Goal: Task Accomplishment & Management: Manage account settings

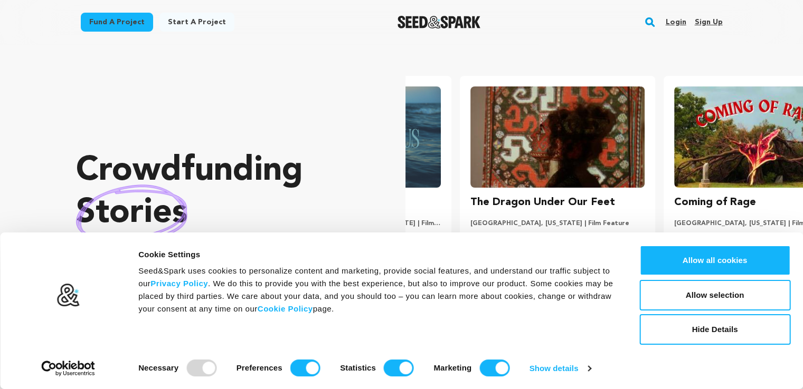
scroll to position [0, 212]
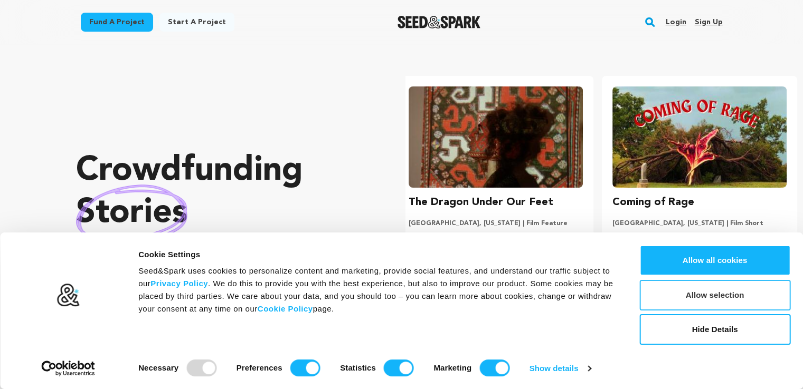
click at [716, 294] on button "Allow selection" at bounding box center [714, 295] width 151 height 31
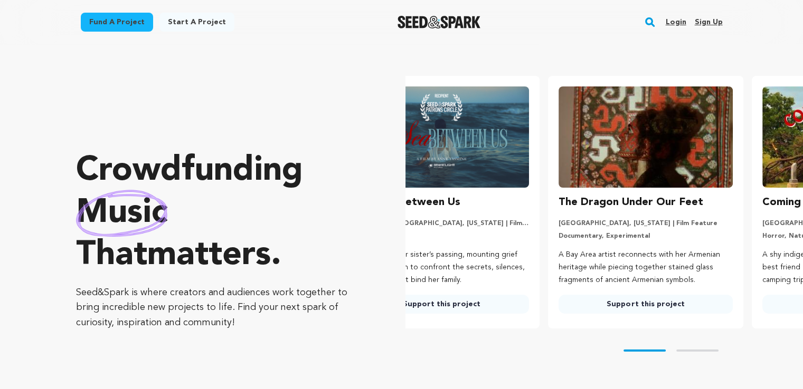
scroll to position [0, 0]
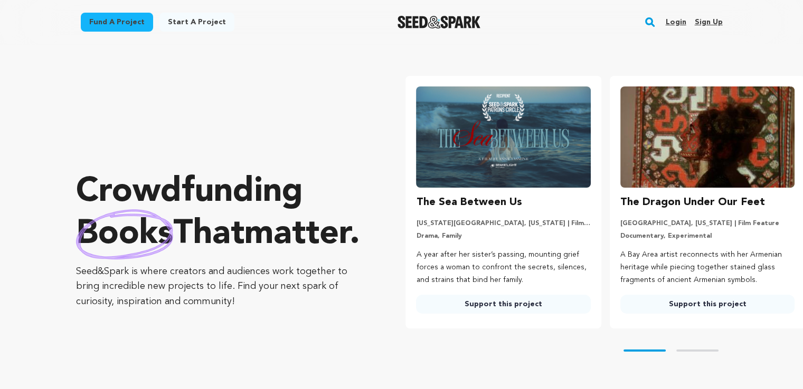
click at [232, 310] on p "Seed&Spark is where creators and audiences work together to bring incredible ne…" at bounding box center [219, 286] width 287 height 45
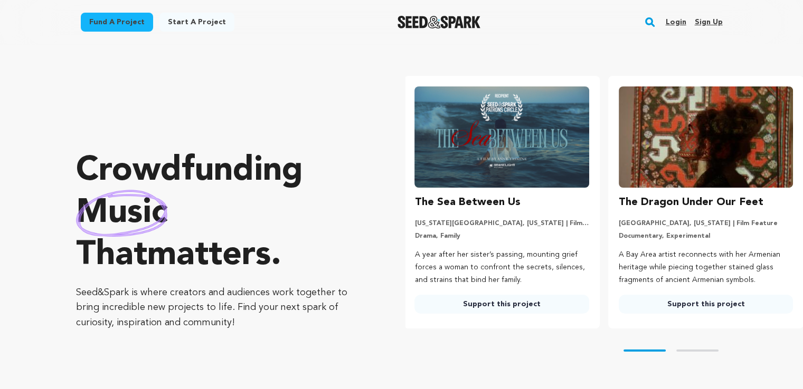
click at [701, 23] on link "Sign up" at bounding box center [708, 22] width 28 height 17
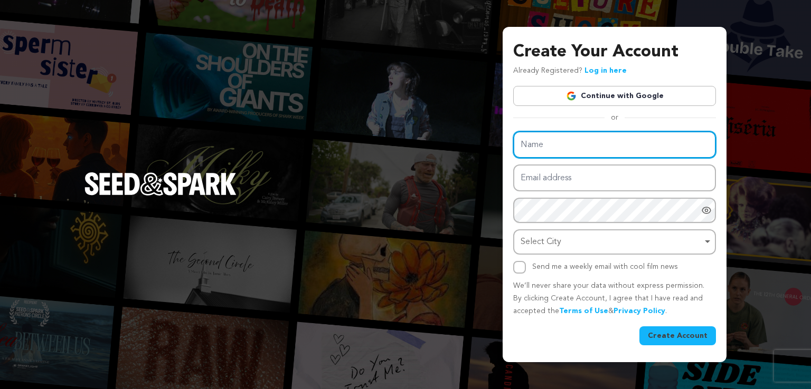
click at [604, 138] on input "Name" at bounding box center [614, 144] width 203 height 27
type input "Beneoshop It"
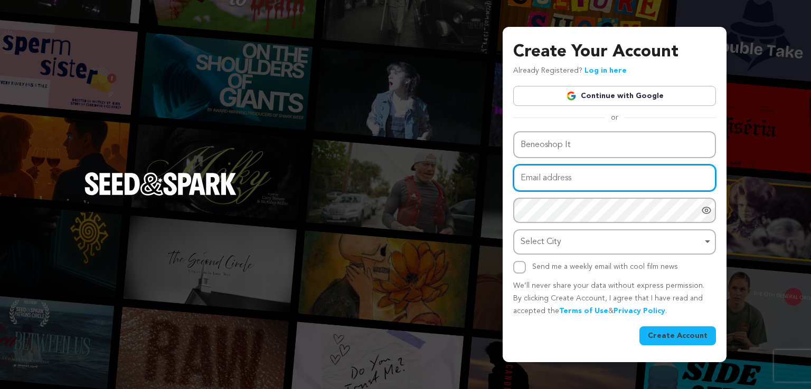
click at [583, 178] on input "Email address" at bounding box center [614, 178] width 203 height 27
type input "beneoshopaakash@outlook.com"
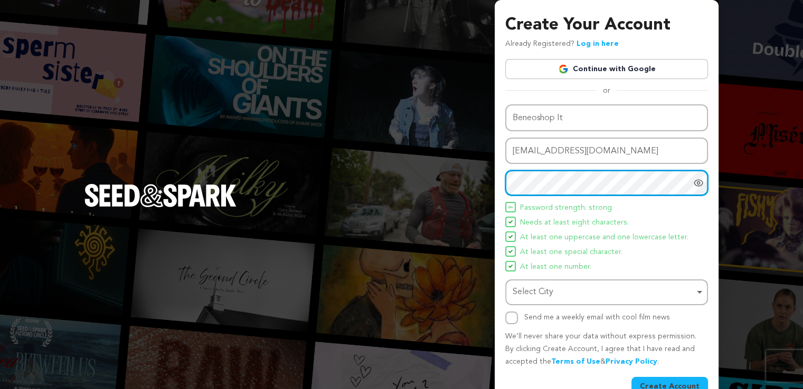
click at [587, 293] on div "Select City Remove item" at bounding box center [603, 292] width 182 height 15
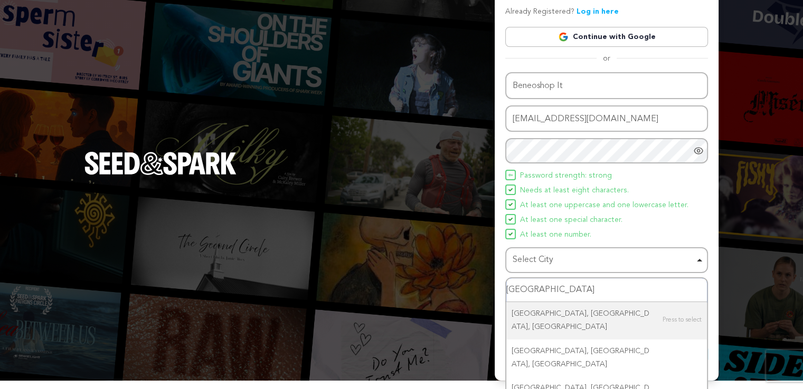
scroll to position [40, 0]
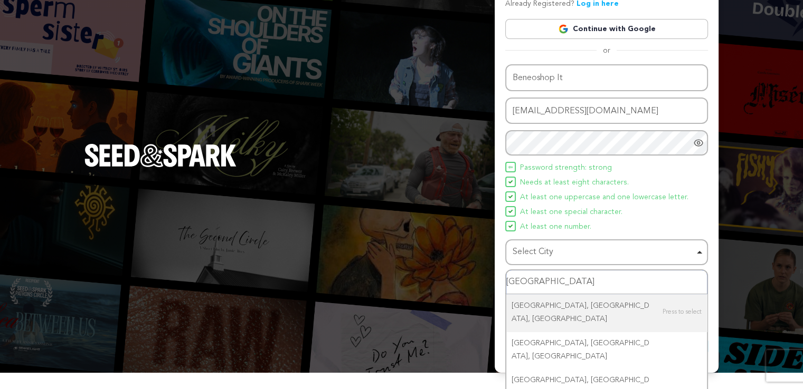
click at [554, 281] on input "Milan" at bounding box center [606, 283] width 201 height 24
type input "M"
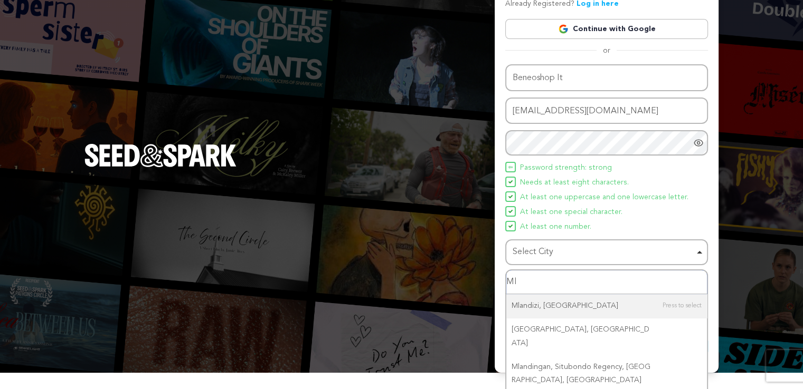
type input "M"
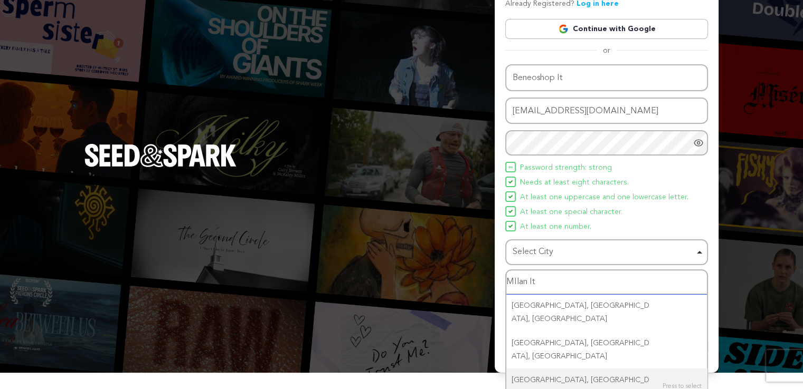
type input "MIlan Ita"
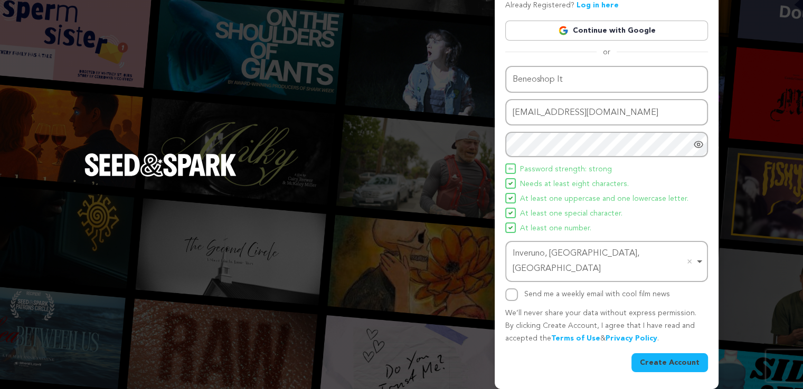
scroll to position [23, 0]
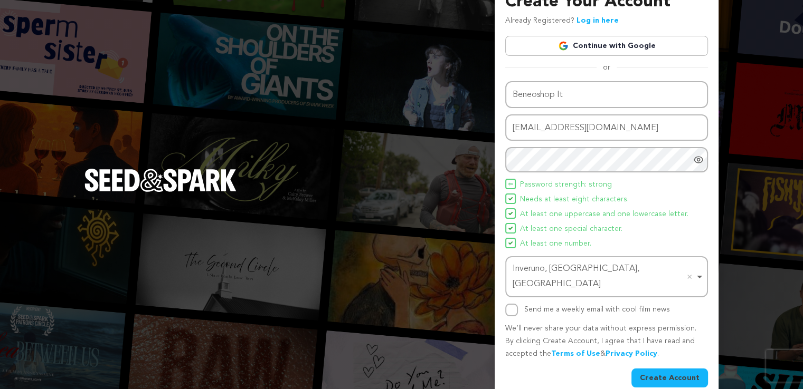
click at [681, 369] on button "Create Account" at bounding box center [669, 378] width 77 height 19
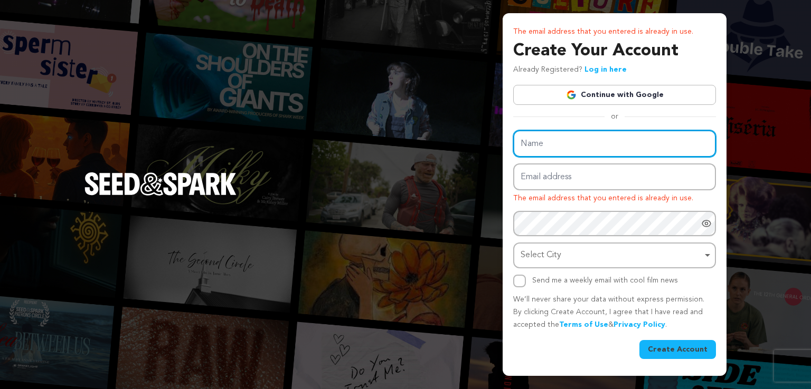
click at [623, 148] on input "Name" at bounding box center [614, 143] width 203 height 27
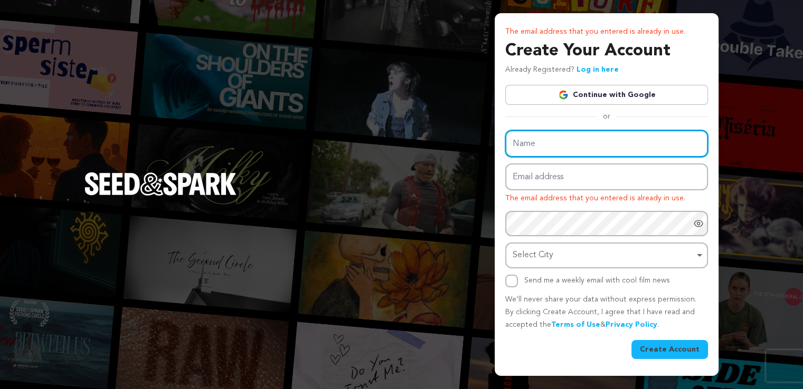
type input "Beneoshop Fr"
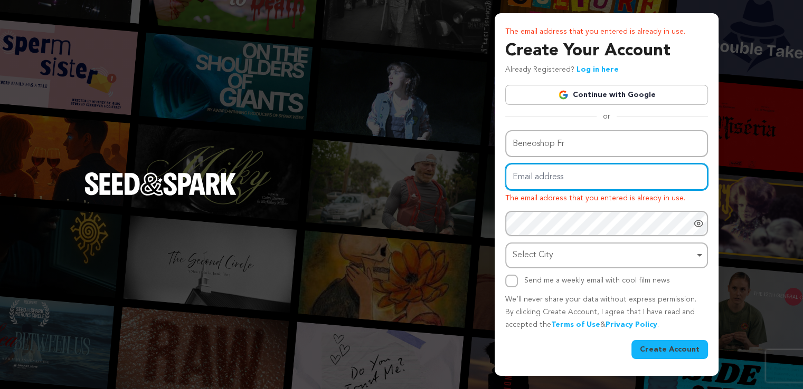
click at [557, 180] on input "Email address" at bounding box center [606, 177] width 203 height 27
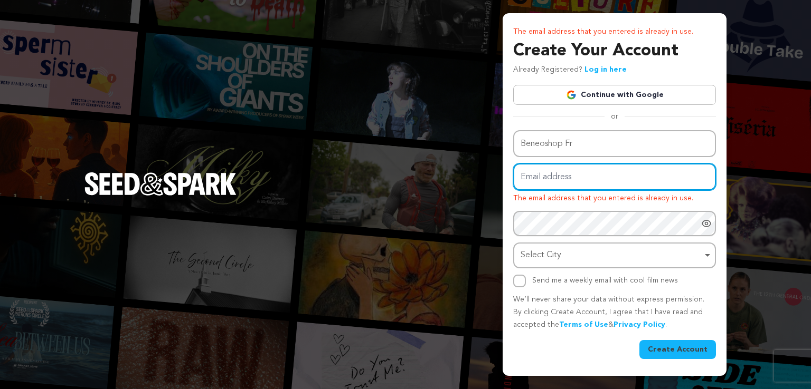
type input "beneoshopfrance@outlook.com"
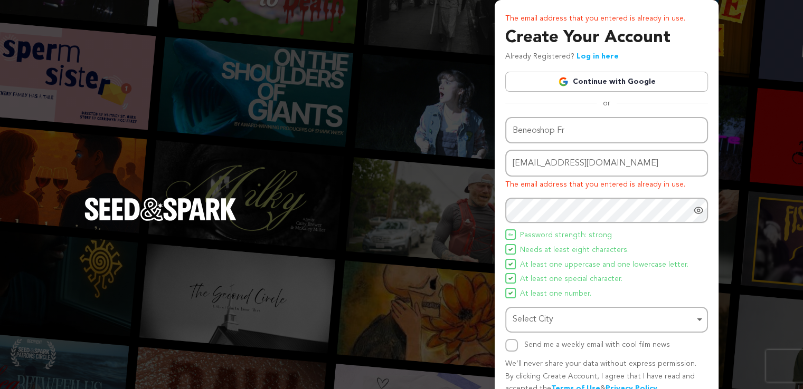
click at [598, 249] on span "Needs at least eight characters." at bounding box center [574, 250] width 109 height 13
click at [588, 319] on div "Select City Remove item" at bounding box center [603, 319] width 182 height 15
type input "Paris"
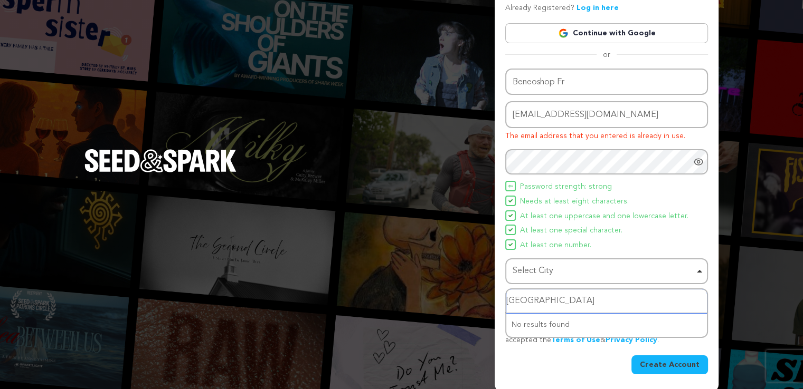
scroll to position [50, 0]
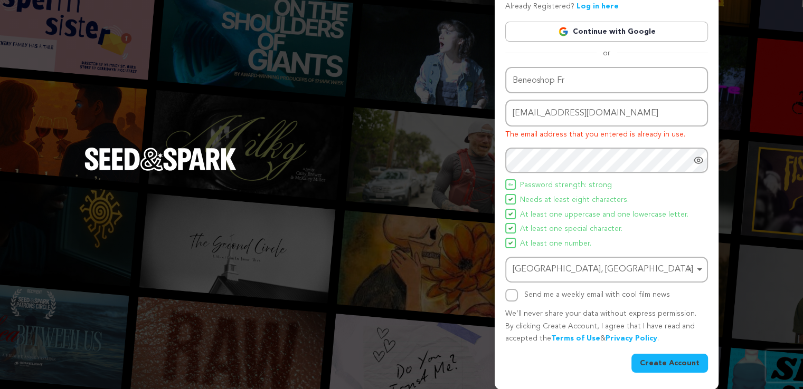
click at [682, 360] on button "Create Account" at bounding box center [669, 363] width 77 height 19
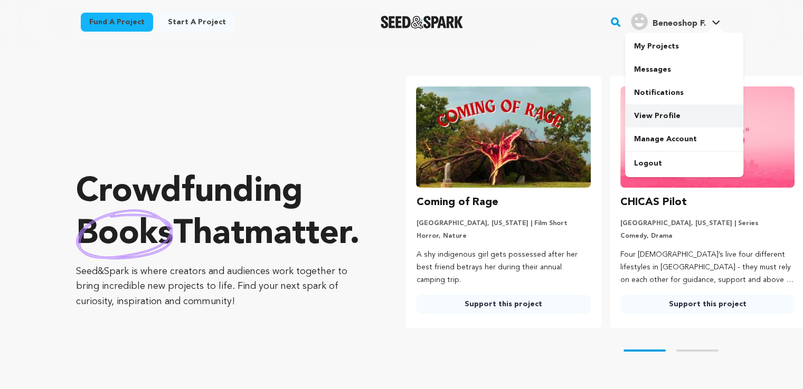
click at [680, 113] on link "View Profile" at bounding box center [684, 115] width 118 height 23
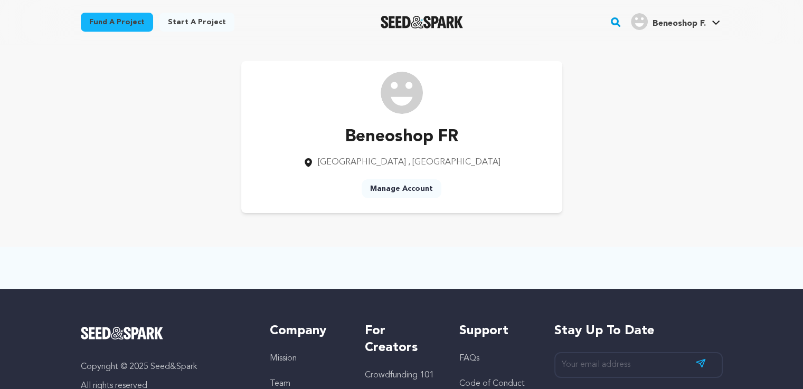
click at [391, 188] on link "Manage Account" at bounding box center [401, 188] width 80 height 19
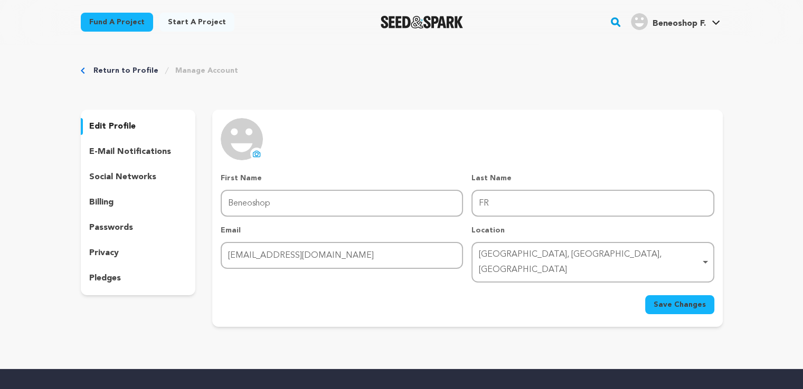
click at [259, 155] on icon at bounding box center [256, 154] width 8 height 8
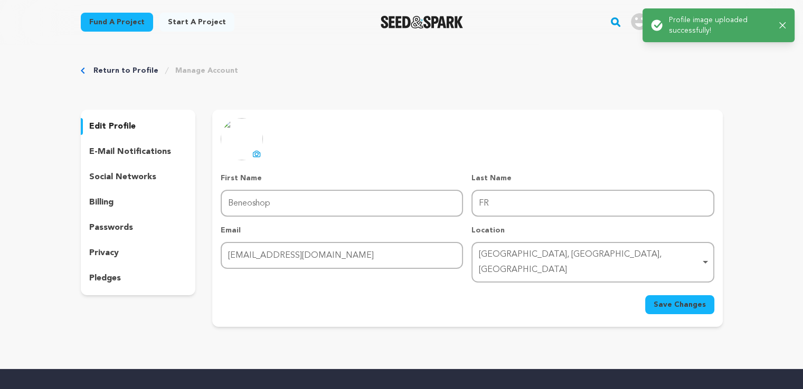
click at [696, 300] on span "Save Changes" at bounding box center [679, 305] width 52 height 11
click at [127, 179] on p "social networks" at bounding box center [122, 177] width 67 height 13
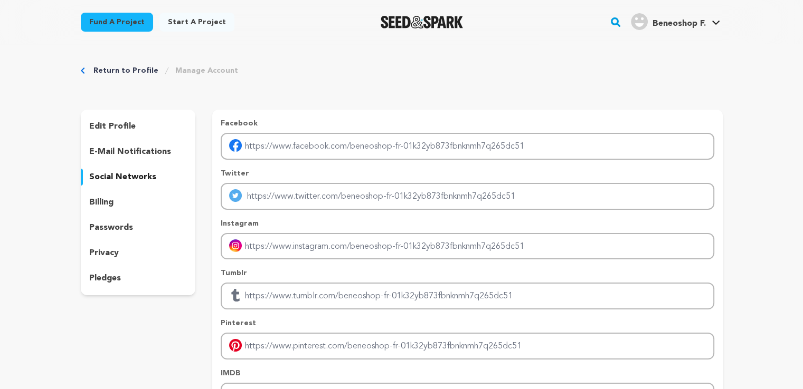
click at [191, 21] on link "Start a project" at bounding box center [196, 22] width 75 height 19
click at [93, 279] on p "pledges" at bounding box center [105, 278] width 32 height 13
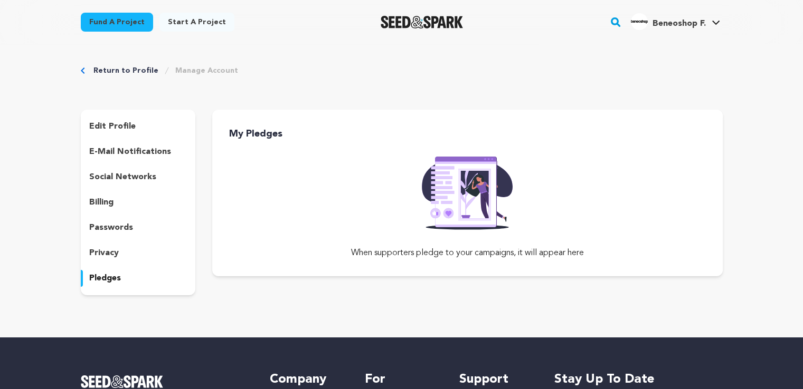
click at [106, 173] on p "social networks" at bounding box center [122, 177] width 67 height 13
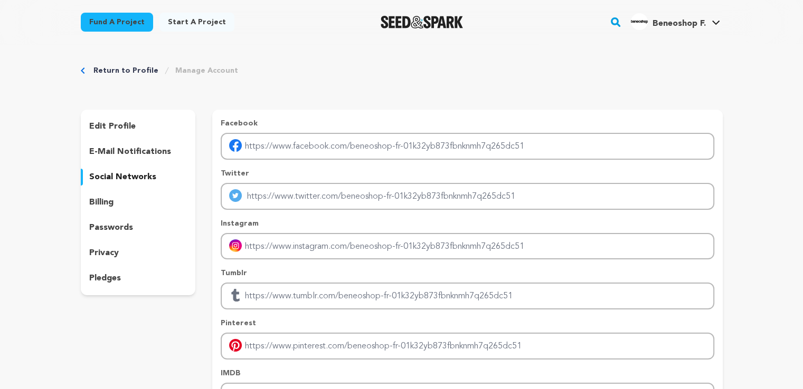
click at [327, 108] on div "Return to Profile Manage Account edit profile e-mail notifications social netwo…" at bounding box center [401, 261] width 675 height 435
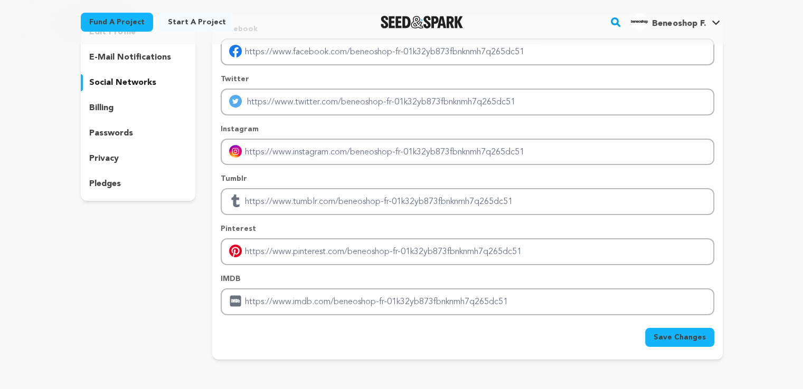
scroll to position [140, 0]
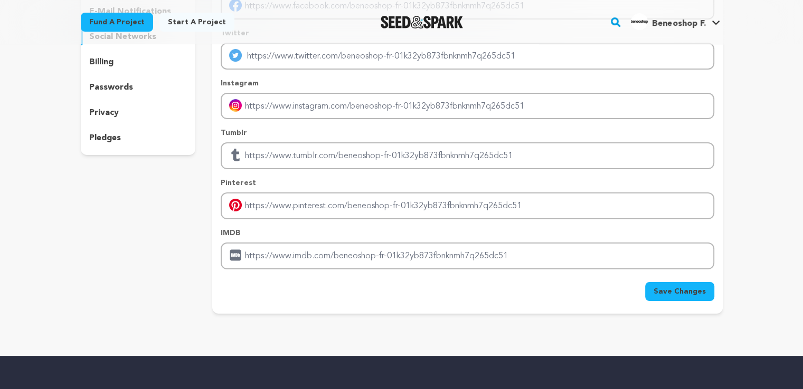
click at [146, 220] on div "edit profile e-mail notifications social networks billing passwords privacy ple…" at bounding box center [138, 141] width 115 height 345
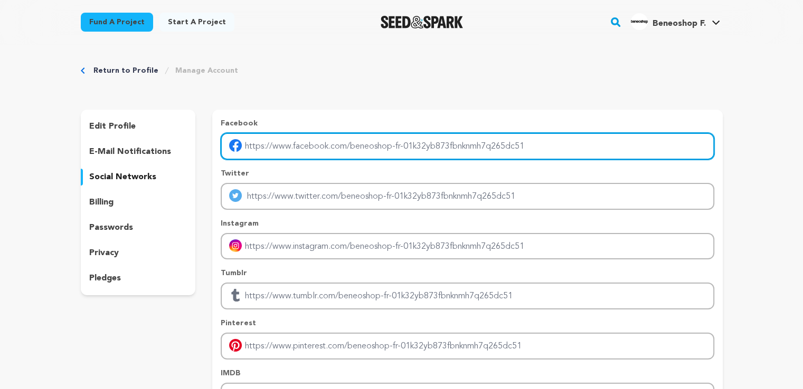
click at [274, 150] on input "Enter facebook profile link" at bounding box center [467, 146] width 493 height 27
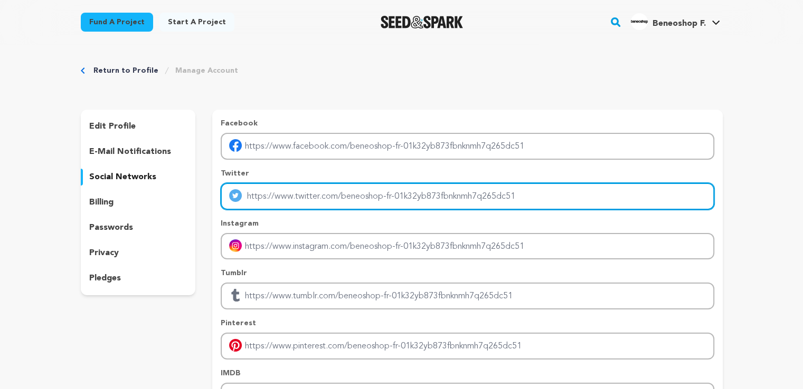
click at [267, 193] on input "Enter twitter profile link" at bounding box center [467, 196] width 493 height 27
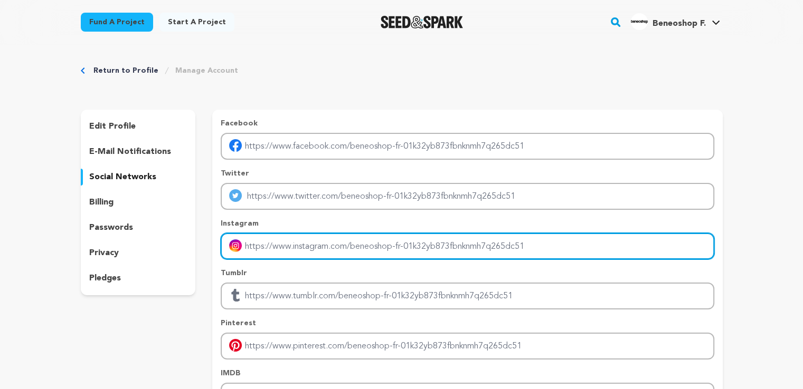
click at [268, 256] on input "Enter instagram handle link" at bounding box center [467, 246] width 493 height 27
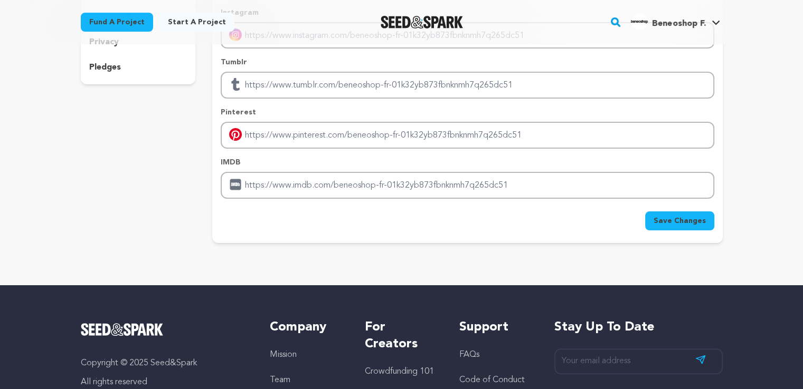
click at [178, 282] on main "Fund a project Start a project Search" at bounding box center [401, 172] width 803 height 767
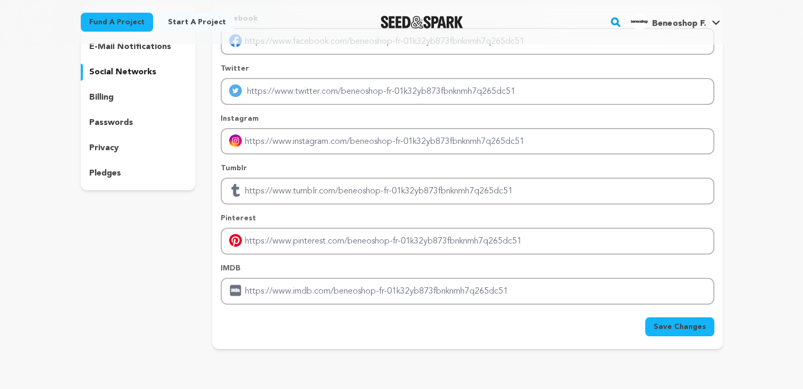
scroll to position [0, 0]
